Goal: Task Accomplishment & Management: Manage account settings

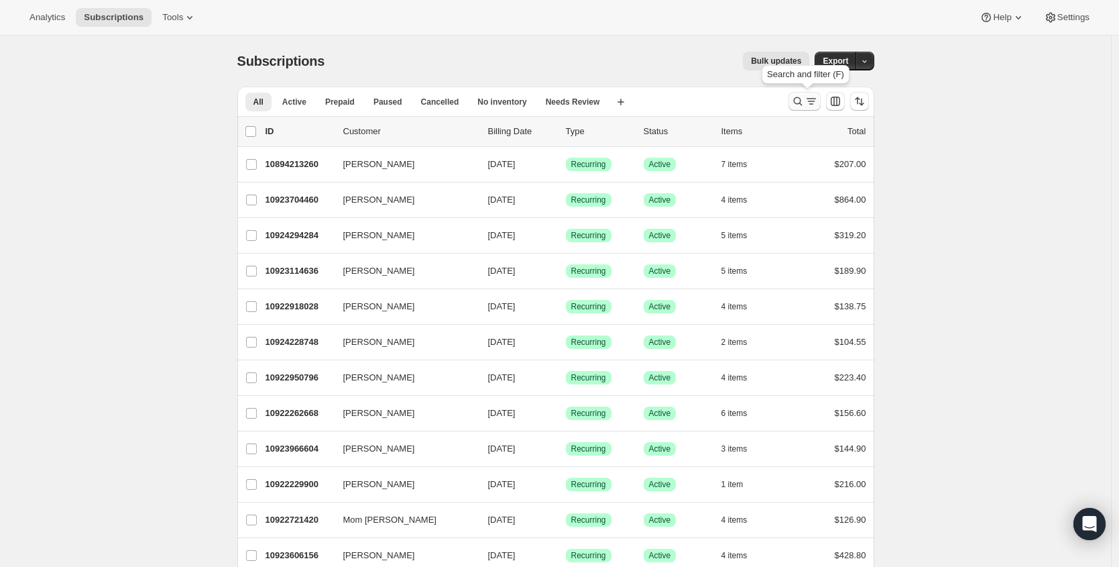
click at [811, 106] on icon "Search and filter results" at bounding box center [811, 101] width 13 height 13
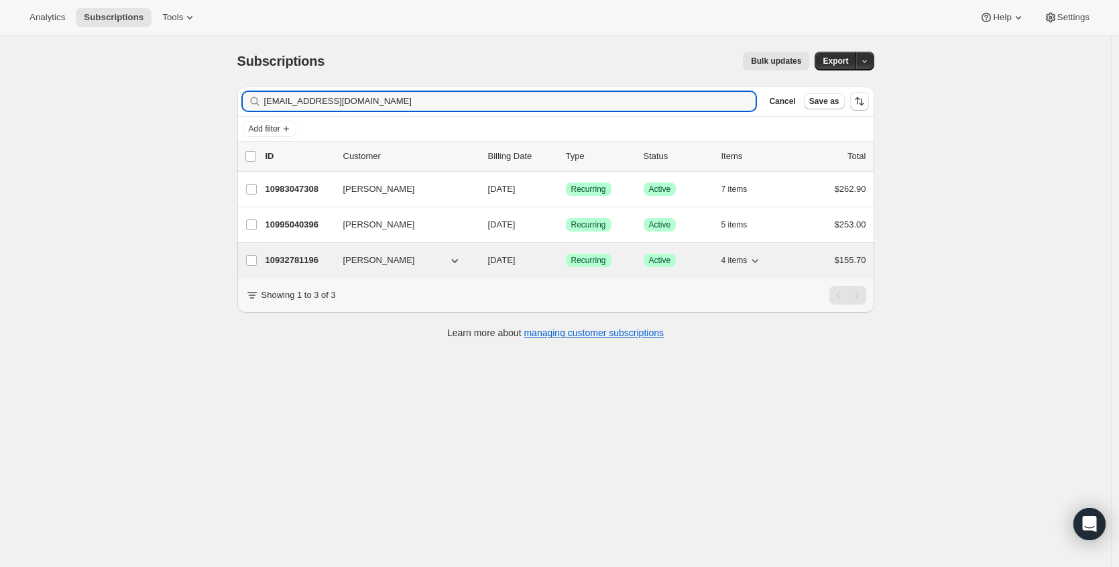
type input "byers10188@aol.com"
click at [298, 263] on p "10932781196" at bounding box center [298, 259] width 67 height 13
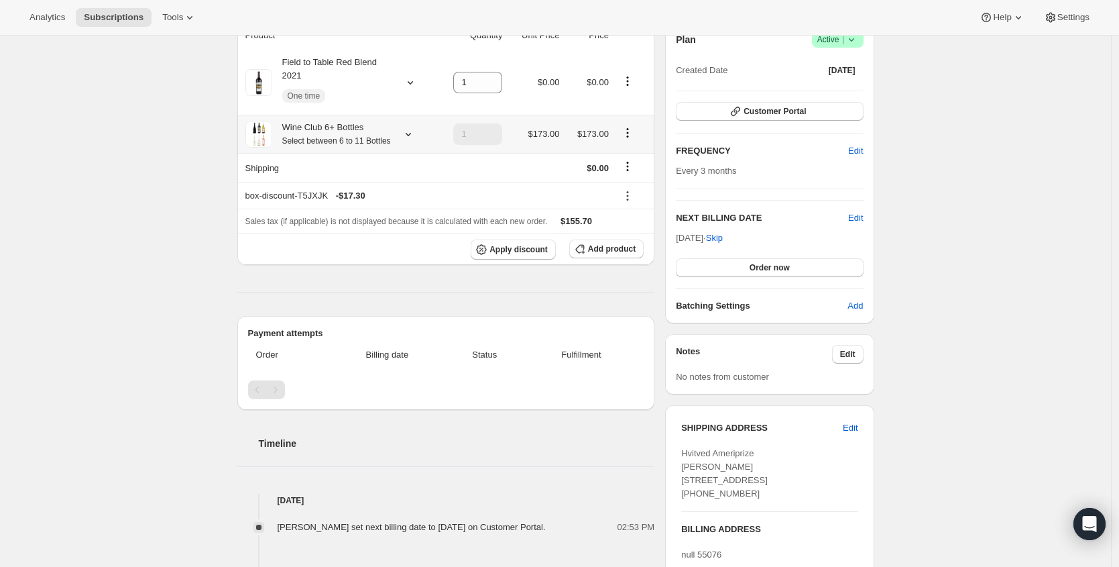
scroll to position [189, 0]
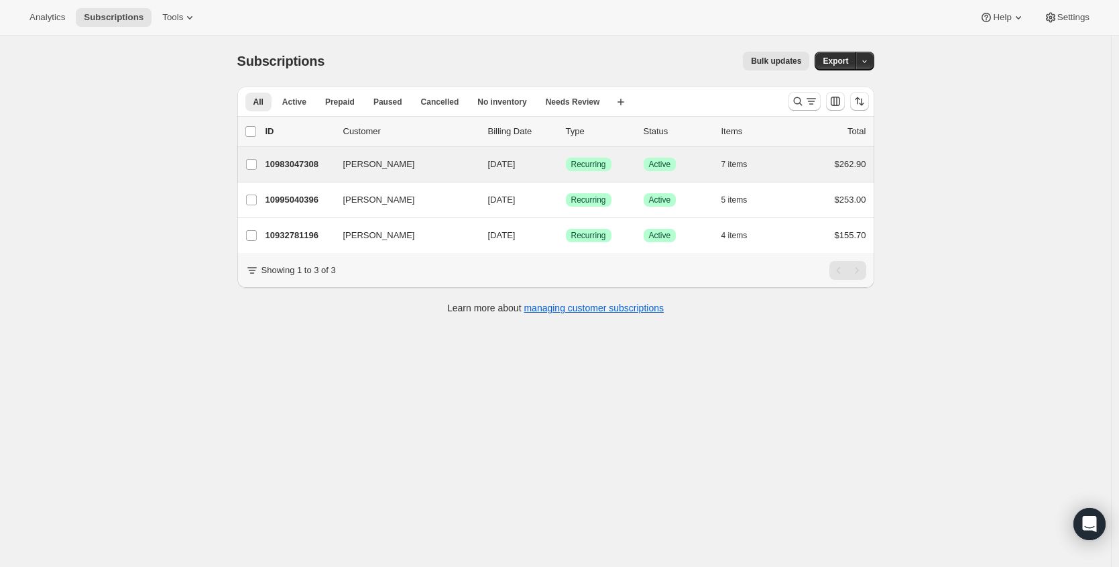
click at [306, 174] on div "Barb Byers 10983047308 Barb Byers 09/12/2025 Success Recurring Success Active 7…" at bounding box center [555, 164] width 637 height 35
click at [302, 166] on p "10983047308" at bounding box center [298, 164] width 67 height 13
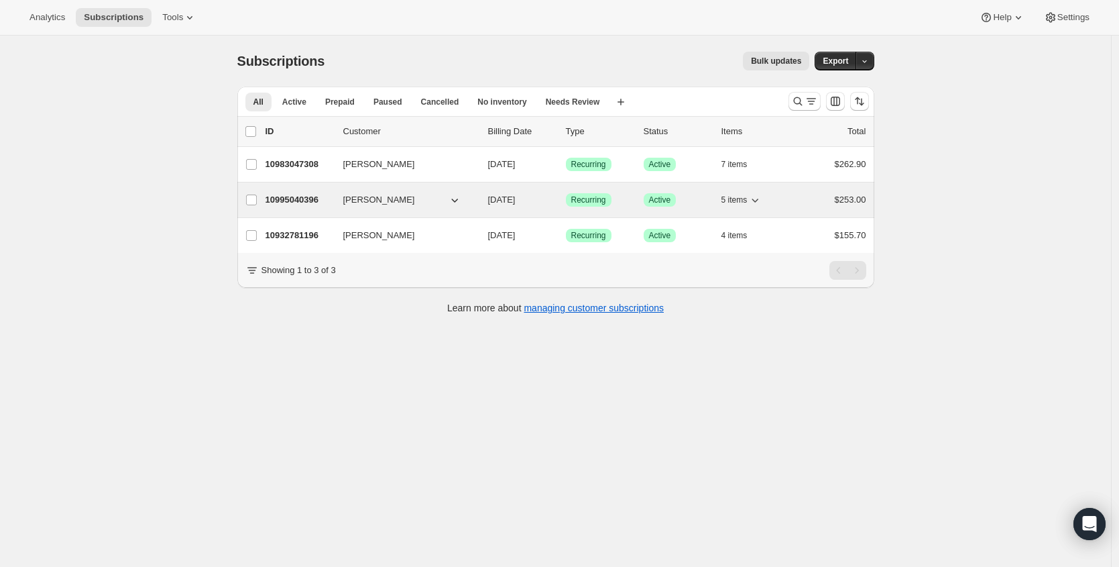
click at [308, 194] on p "10995040396" at bounding box center [298, 199] width 67 height 13
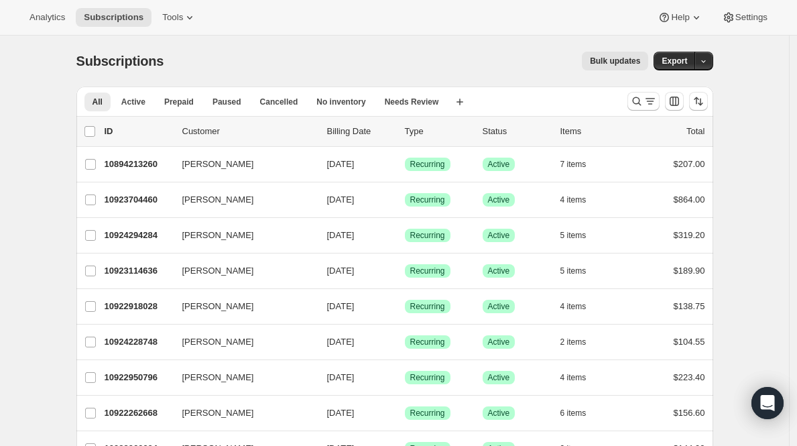
click at [646, 91] on div at bounding box center [667, 101] width 91 height 27
click at [647, 95] on icon "Search and filter results" at bounding box center [650, 101] width 13 height 13
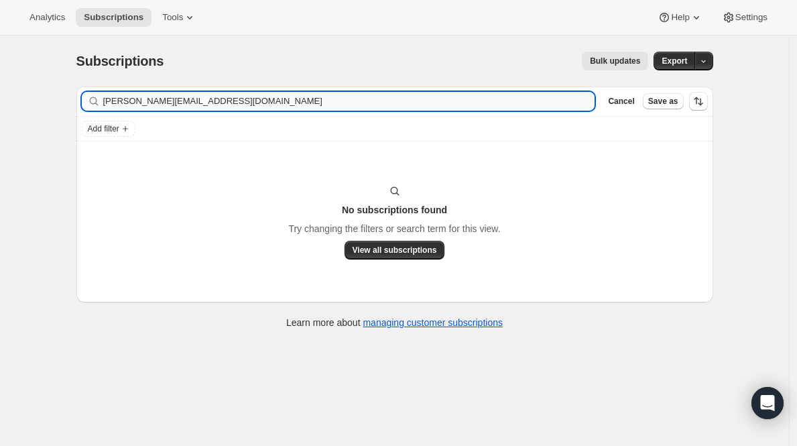
click at [375, 108] on input "stephanie@mix-talent.com" at bounding box center [349, 101] width 492 height 19
click at [375, 107] on input "stephanie@mix-talent.com" at bounding box center [349, 101] width 492 height 19
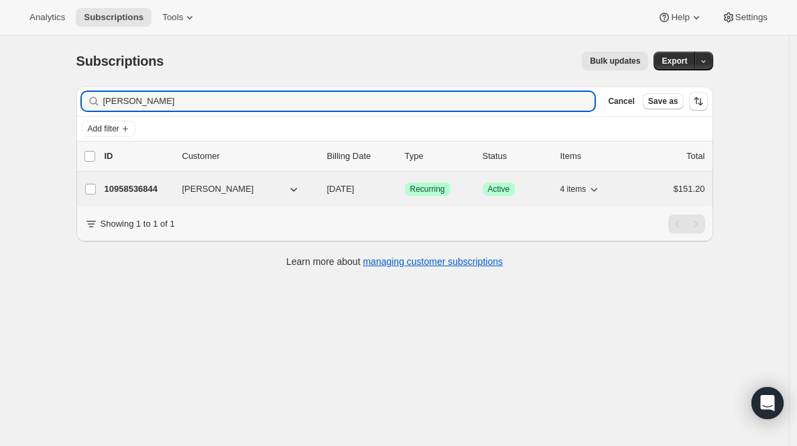
type input "stephanie mcginty"
click at [137, 181] on div "10958536844 Stephanie McGinty 08/30/2025 Success Recurring Success Active 4 ite…" at bounding box center [405, 189] width 601 height 19
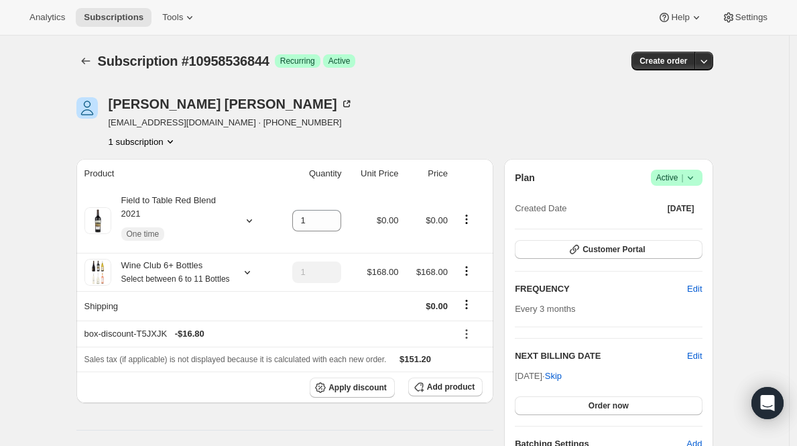
click at [683, 175] on span "|" at bounding box center [682, 177] width 2 height 11
click at [662, 235] on button "Cancel subscription" at bounding box center [676, 226] width 84 height 21
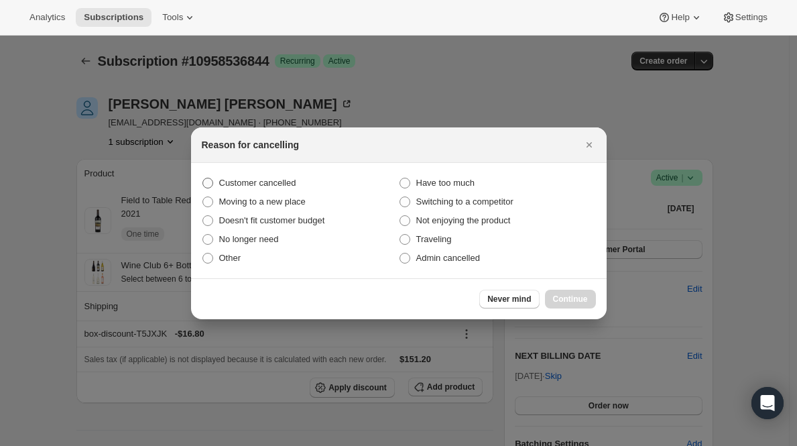
click at [301, 178] on label "Customer cancelled" at bounding box center [300, 183] width 197 height 19
click at [203, 178] on input "Customer cancelled" at bounding box center [202, 178] width 1 height 1
radio input "true"
click at [567, 288] on div "Never mind Continue" at bounding box center [399, 298] width 416 height 41
click at [568, 292] on button "Continue" at bounding box center [570, 299] width 51 height 19
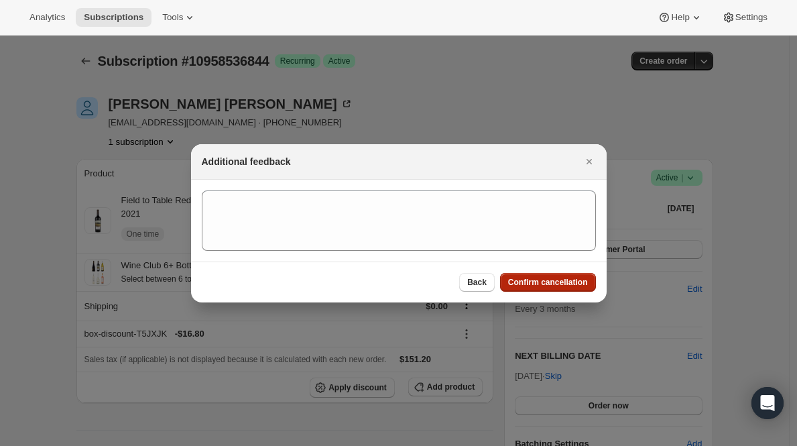
click at [567, 284] on span "Confirm cancellation" at bounding box center [548, 282] width 80 height 11
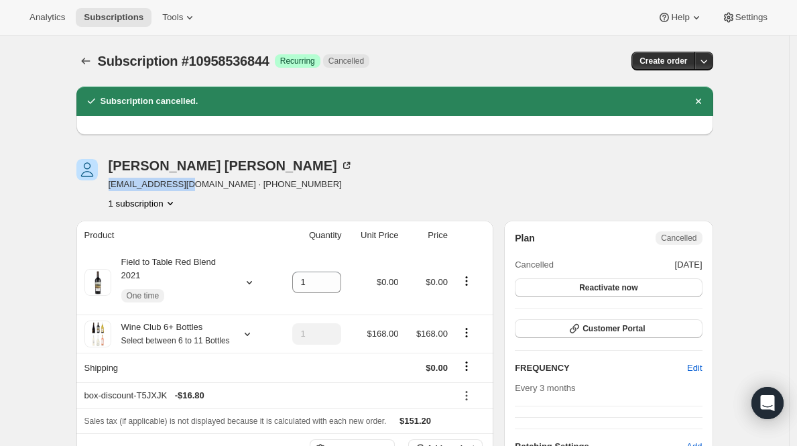
drag, startPoint x: 111, startPoint y: 186, endPoint x: 195, endPoint y: 186, distance: 83.8
click at [195, 186] on div "Stephanie McGinty mcgintt@yahoo.com · +16142050559 1 subscription" at bounding box center [299, 184] width 446 height 51
copy span "mcgintt@yahoo.com"
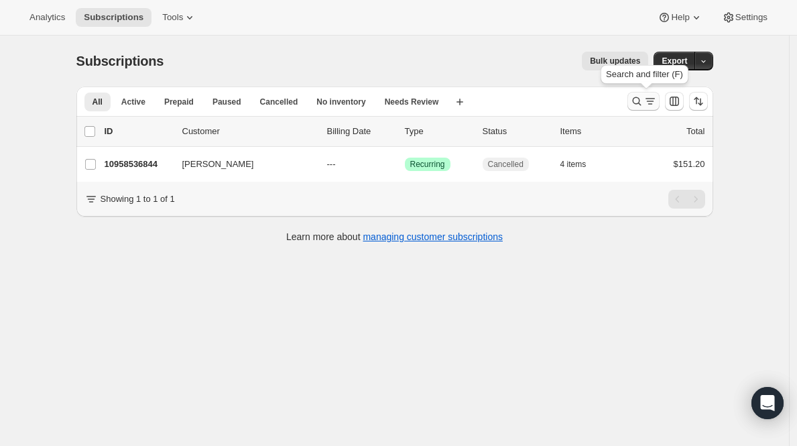
click at [649, 103] on icon "Search and filter results" at bounding box center [650, 101] width 13 height 13
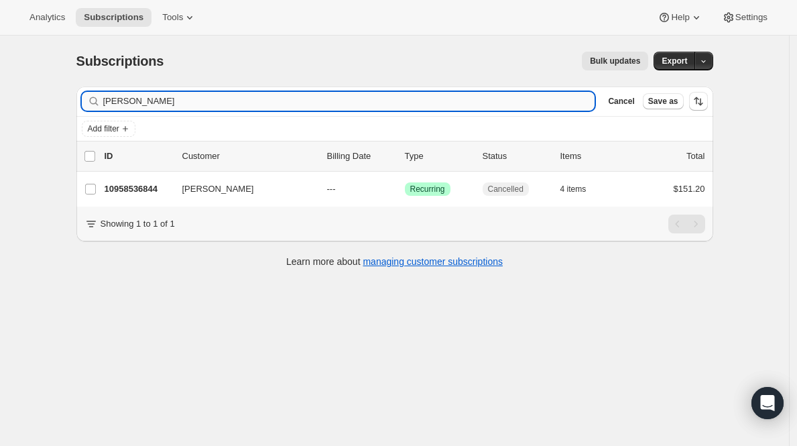
click at [333, 102] on input "stephanie mcginty" at bounding box center [349, 101] width 492 height 19
click at [332, 101] on input "stephanie mcginty" at bounding box center [349, 101] width 492 height 19
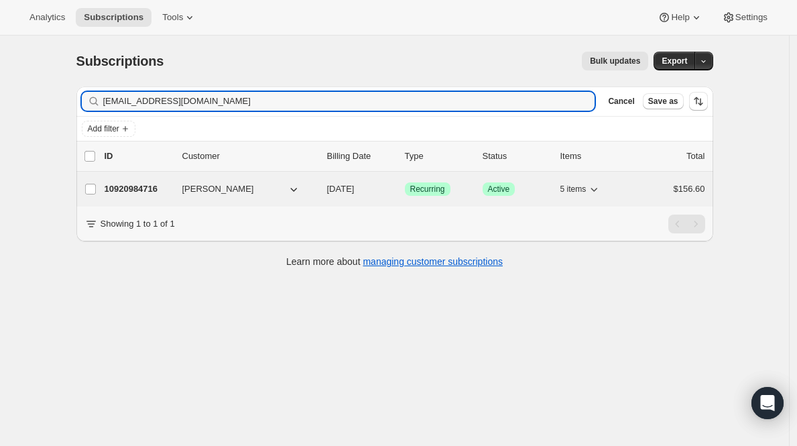
type input "amandaromano0215@gmail.com"
click at [151, 191] on p "10920984716" at bounding box center [138, 188] width 67 height 13
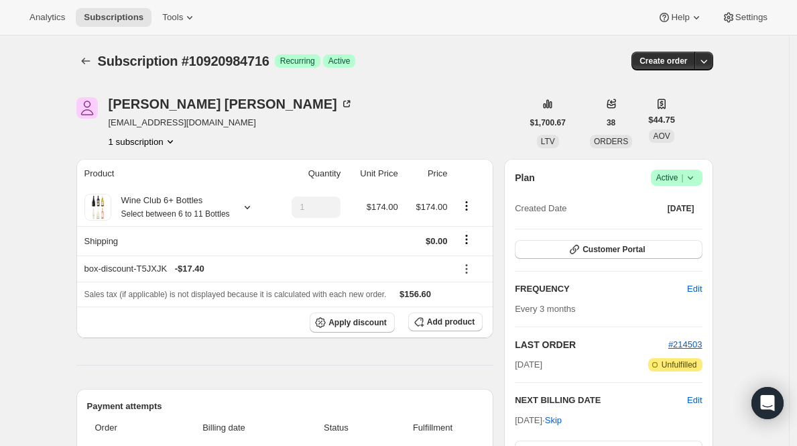
click at [683, 179] on span "Active |" at bounding box center [676, 177] width 41 height 13
click at [678, 227] on span "Cancel subscription" at bounding box center [676, 227] width 76 height 10
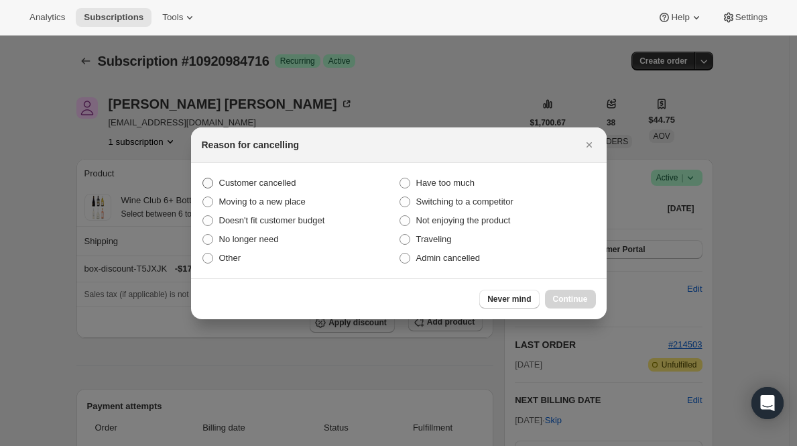
click at [270, 177] on span "Customer cancelled" at bounding box center [257, 182] width 77 height 13
click at [203, 178] on input "Customer cancelled" at bounding box center [202, 178] width 1 height 1
radio input "true"
click at [587, 300] on button "Continue" at bounding box center [570, 299] width 51 height 19
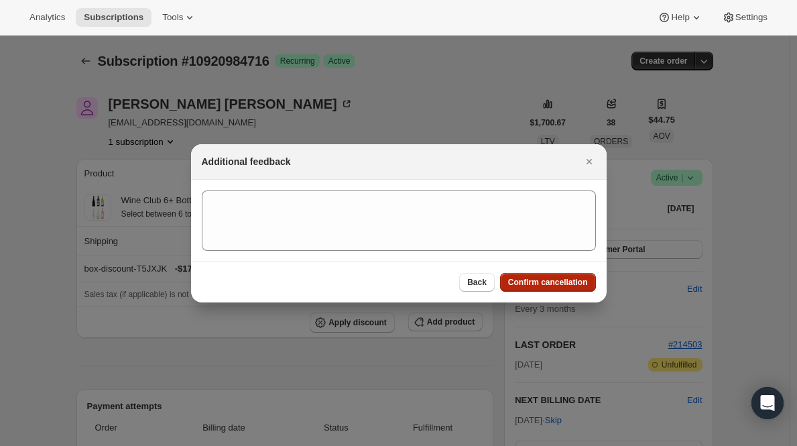
click at [579, 291] on div "Back Confirm cancellation" at bounding box center [399, 281] width 416 height 41
click at [550, 265] on div "Back Confirm cancellation" at bounding box center [399, 281] width 416 height 41
click at [573, 280] on span "Confirm cancellation" at bounding box center [548, 282] width 80 height 11
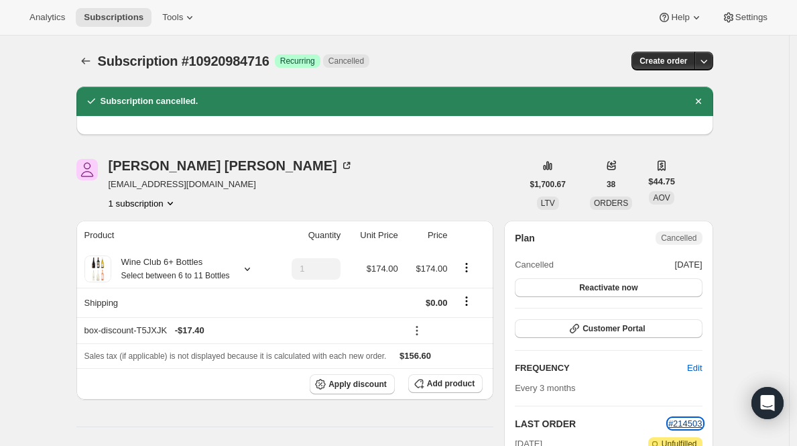
click at [681, 422] on span "#214503" at bounding box center [685, 423] width 34 height 10
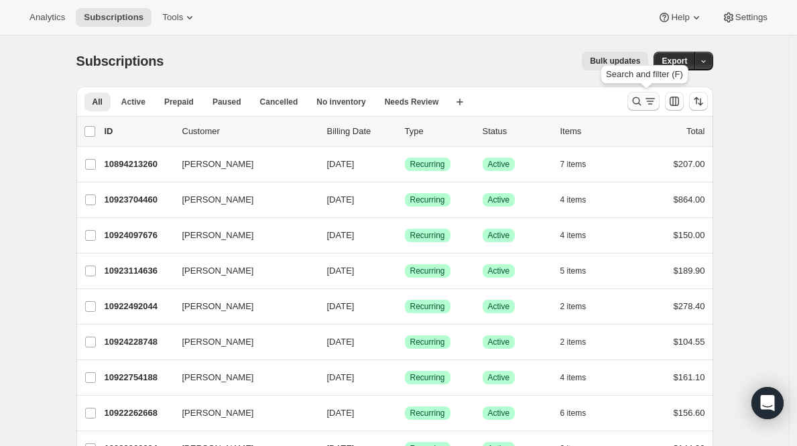
click at [637, 102] on icon "Search and filter results" at bounding box center [636, 101] width 9 height 9
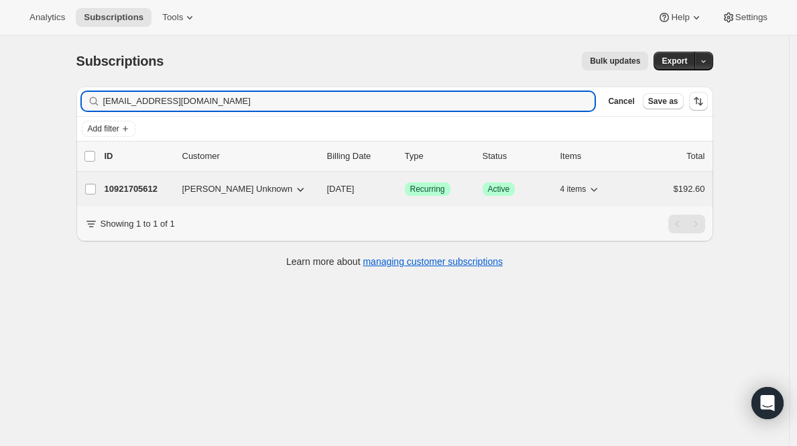
type input "[EMAIL_ADDRESS][DOMAIN_NAME]"
click at [146, 188] on p "10921705612" at bounding box center [138, 188] width 67 height 13
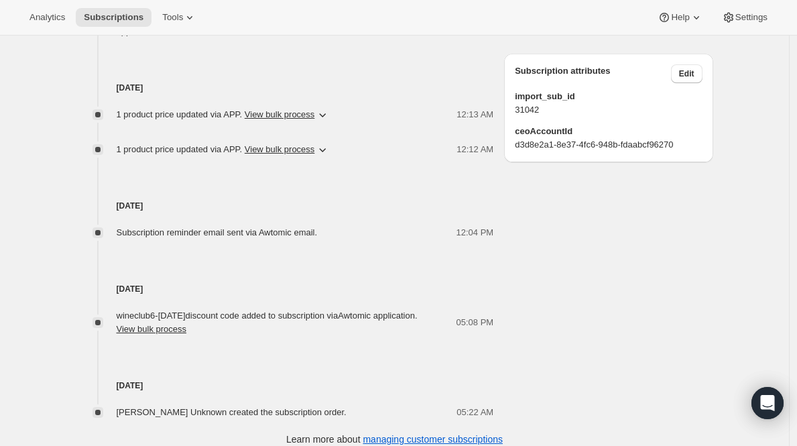
scroll to position [792, 0]
